Goal: Check status: Check status

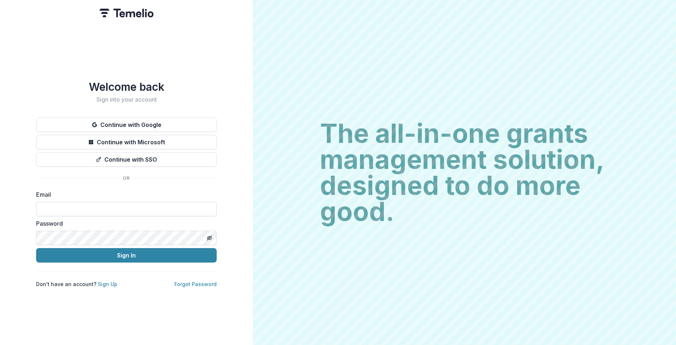
click at [139, 203] on input at bounding box center [126, 209] width 181 height 14
type input "**********"
click at [108, 249] on button "Sign In" at bounding box center [126, 255] width 181 height 14
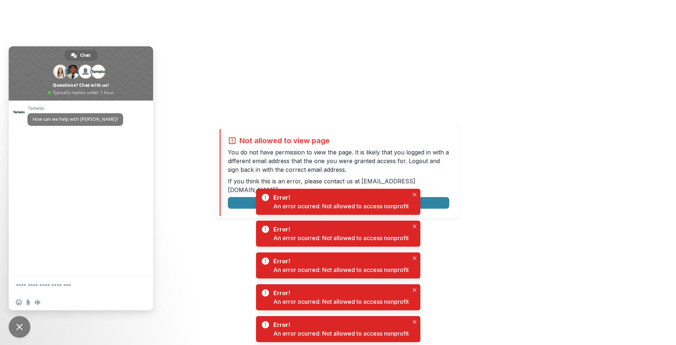
click at [475, 84] on div "Not allowed to view page You do not have permission to view the page. It is lik…" at bounding box center [338, 172] width 676 height 345
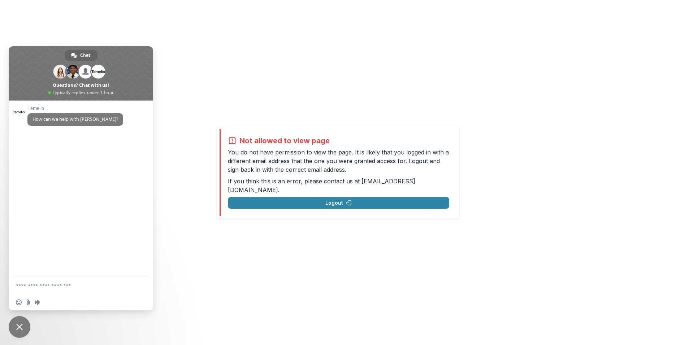
drag, startPoint x: 18, startPoint y: 327, endPoint x: 22, endPoint y: 323, distance: 5.9
click at [18, 327] on span "Close chat" at bounding box center [19, 326] width 7 height 7
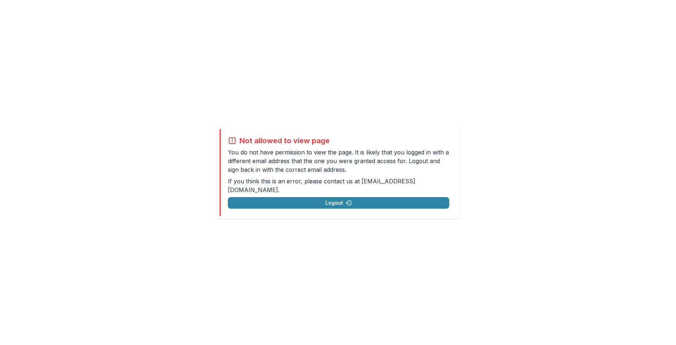
click at [191, 143] on div "Not allowed to view page You do not have permission to view the page. It is lik…" at bounding box center [338, 172] width 676 height 345
click at [505, 136] on div "Not allowed to view page You do not have permission to view the page. It is lik…" at bounding box center [338, 172] width 676 height 345
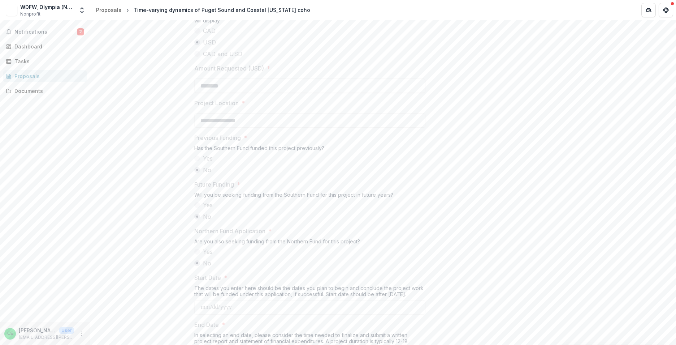
scroll to position [733, 0]
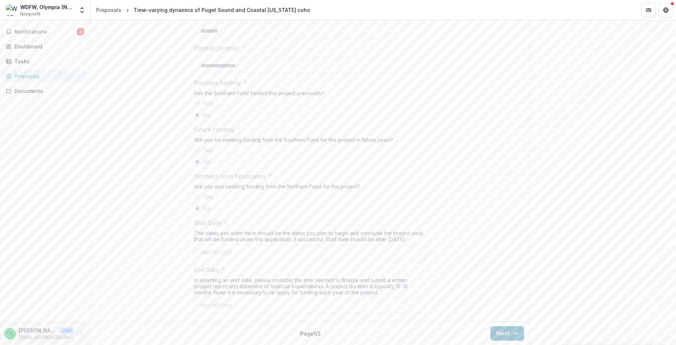
click at [506, 332] on button "Next" at bounding box center [508, 333] width 34 height 14
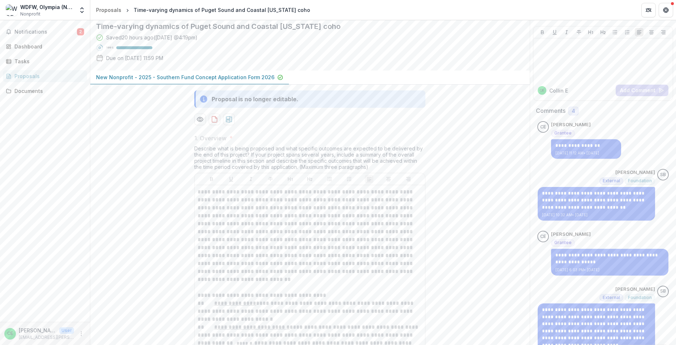
scroll to position [0, 0]
